Goal: Transaction & Acquisition: Purchase product/service

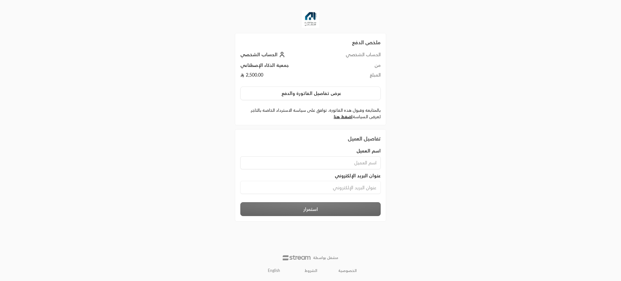
click at [347, 164] on input at bounding box center [310, 163] width 140 height 13
type input "بيلبيل"
click at [345, 184] on input at bounding box center [310, 187] width 140 height 13
type input "[EMAIL_ADDRESS][DOMAIN_NAME]"
click at [322, 203] on button "استمرار" at bounding box center [310, 209] width 140 height 14
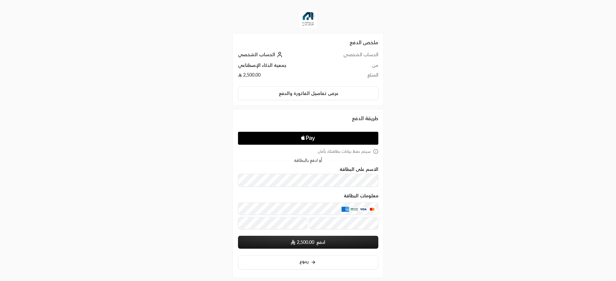
click at [330, 189] on form "الاسم على البطاقة معلومات البطاقة ادفع 2,500.00 سيتم حفظ بيانات بطاقتك عند الإر…" at bounding box center [308, 208] width 140 height 82
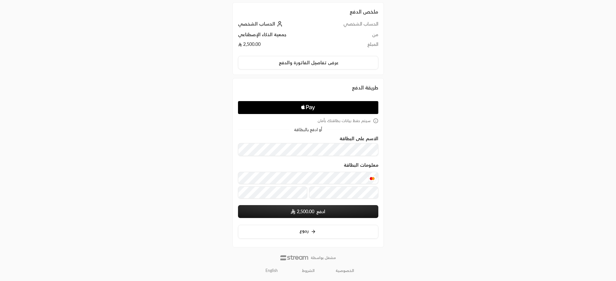
click at [317, 211] on button "ادفع 2,500.00" at bounding box center [308, 211] width 140 height 13
